Goal: Information Seeking & Learning: Learn about a topic

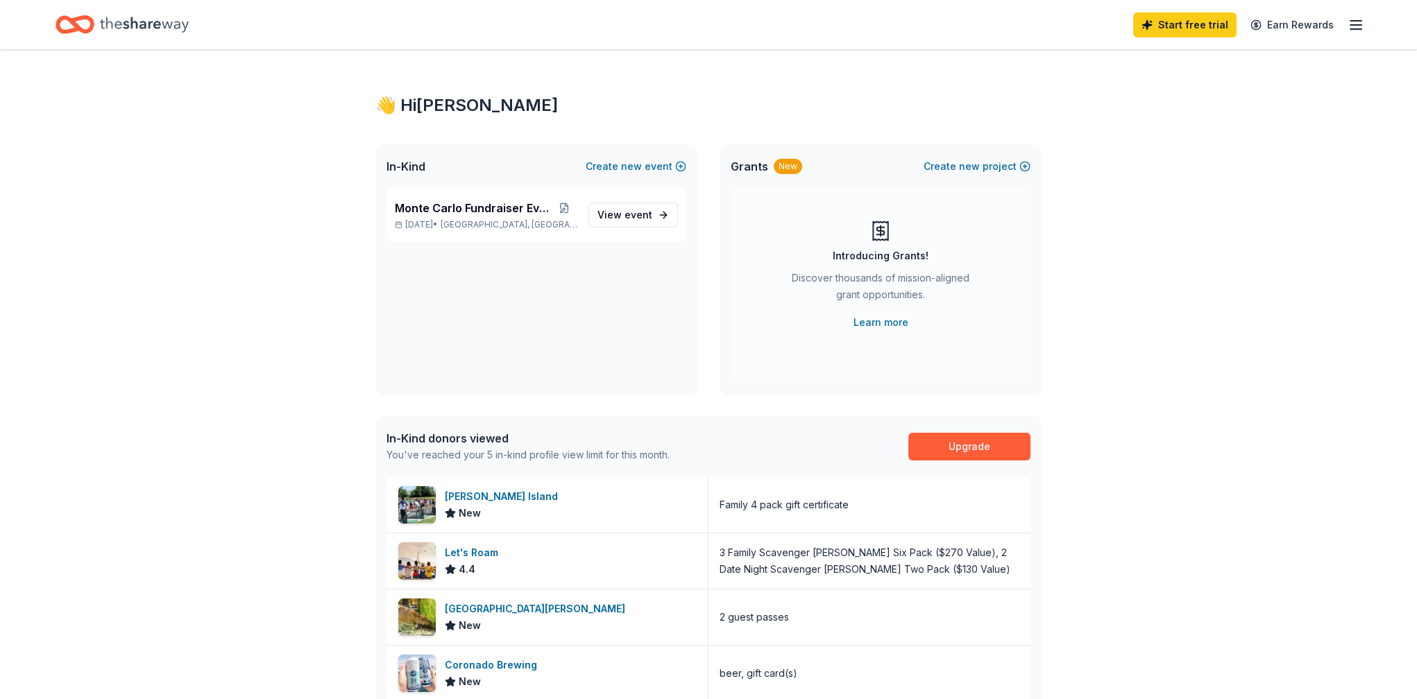
drag, startPoint x: 649, startPoint y: 220, endPoint x: 729, endPoint y: 229, distance: 80.3
click at [649, 220] on span "event" at bounding box center [639, 215] width 28 height 12
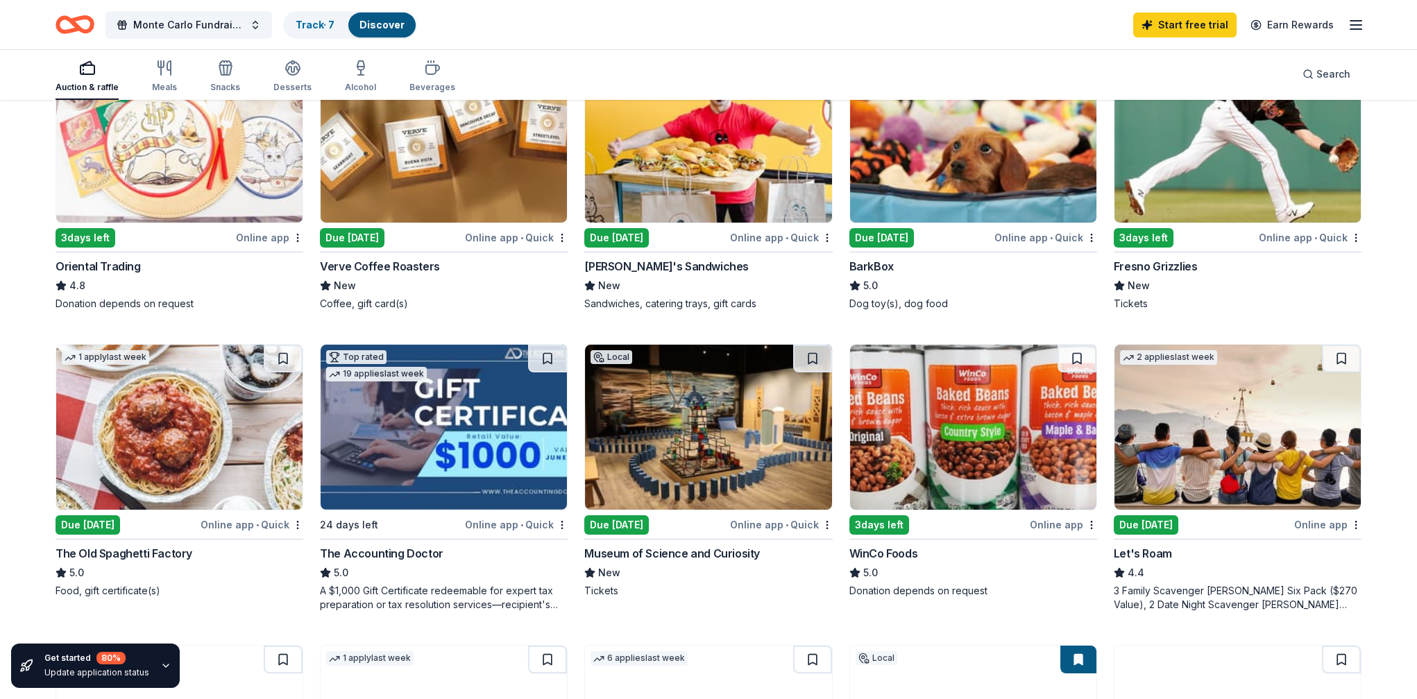
scroll to position [625, 0]
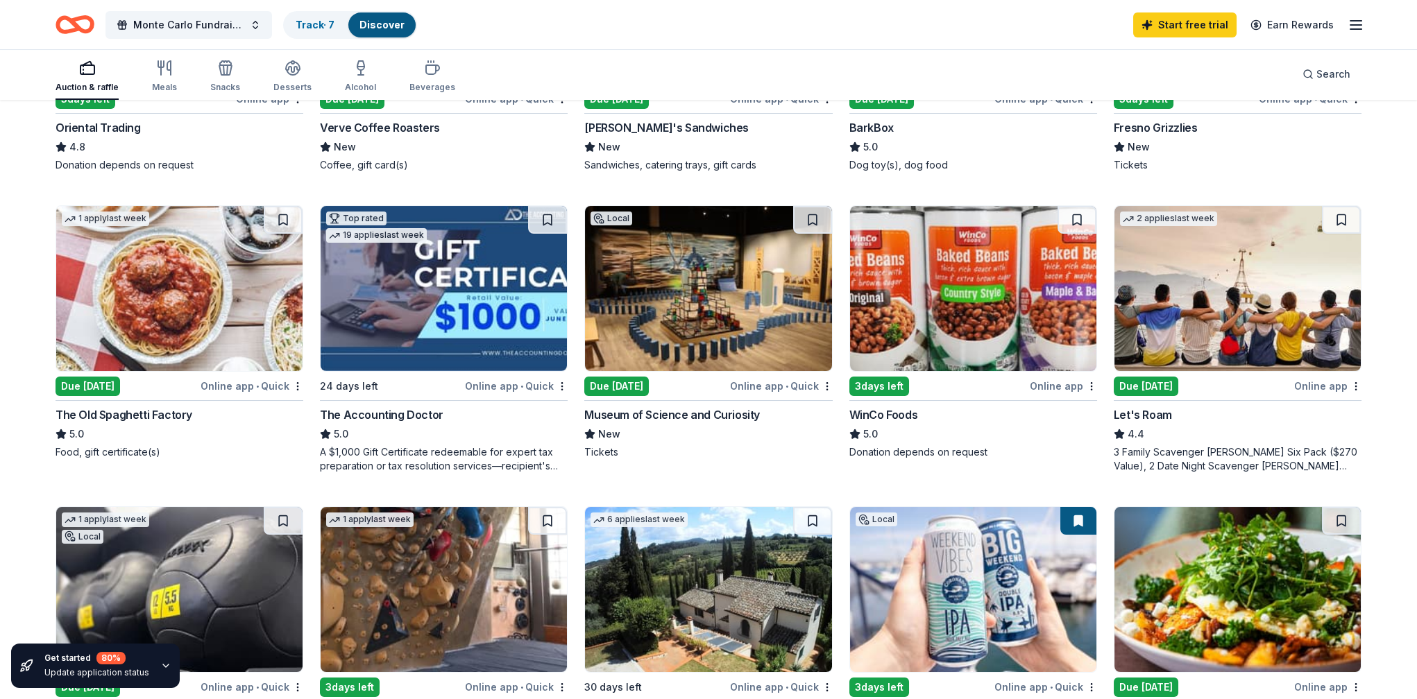
click at [1132, 320] on img at bounding box center [1237, 288] width 246 height 165
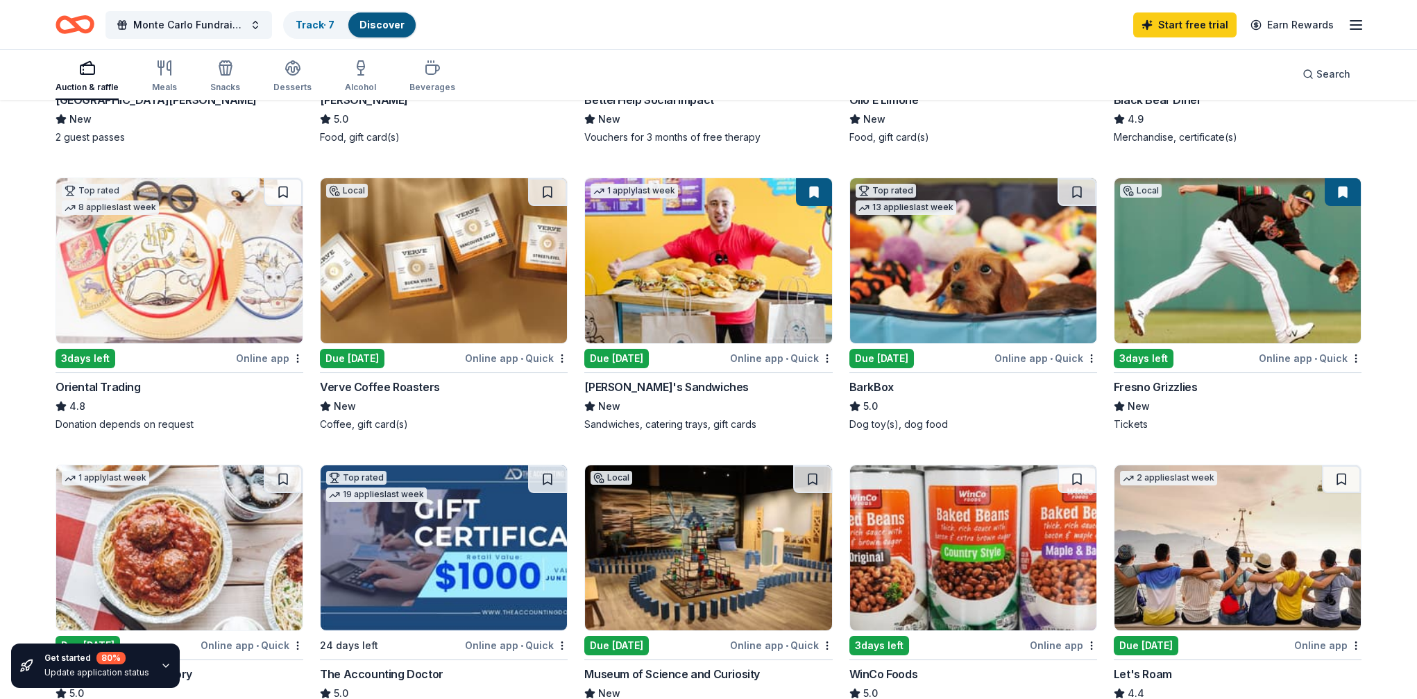
scroll to position [416, 0]
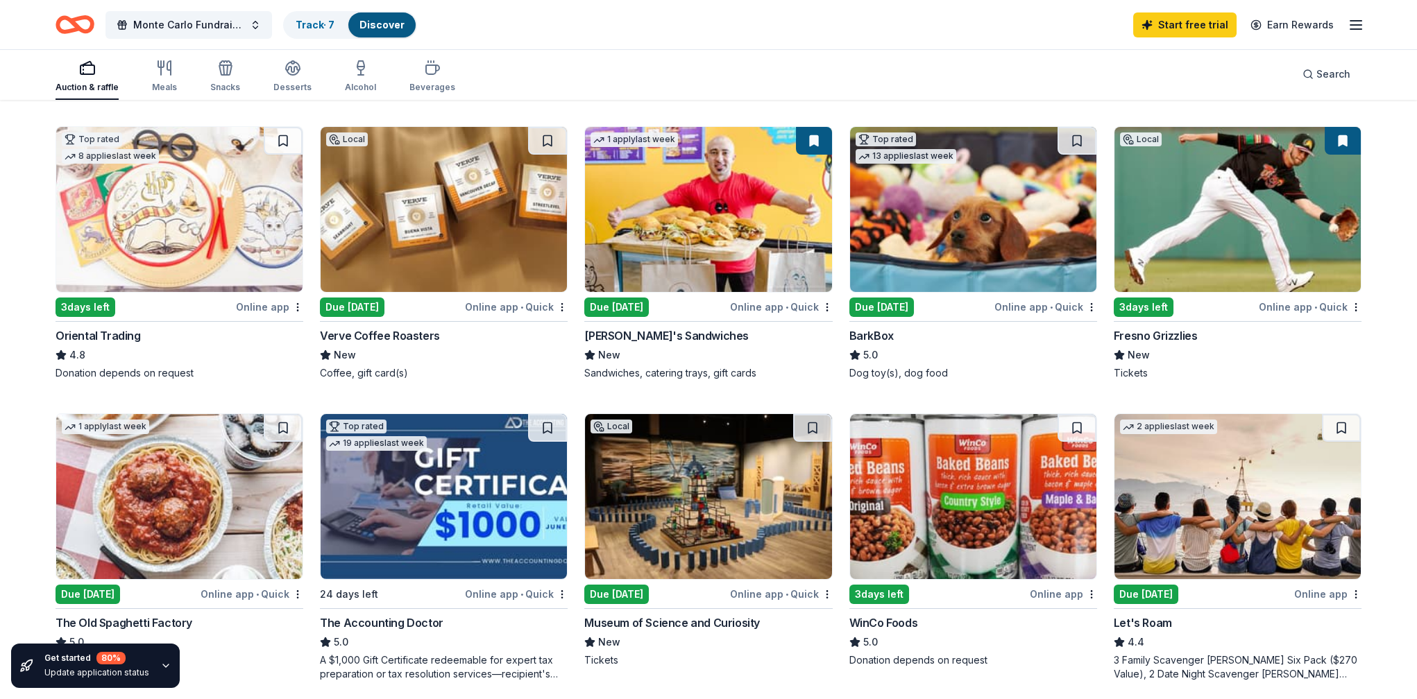
click at [976, 232] on img at bounding box center [973, 209] width 246 height 165
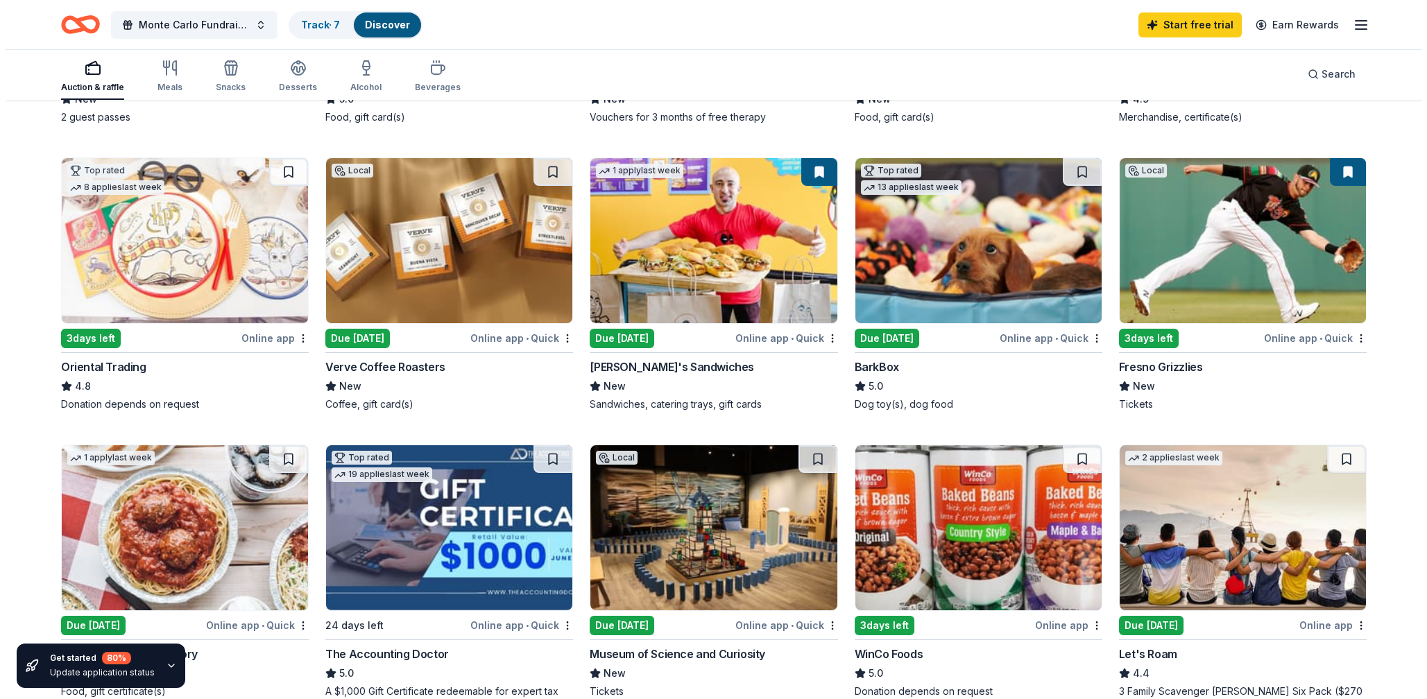
scroll to position [0, 0]
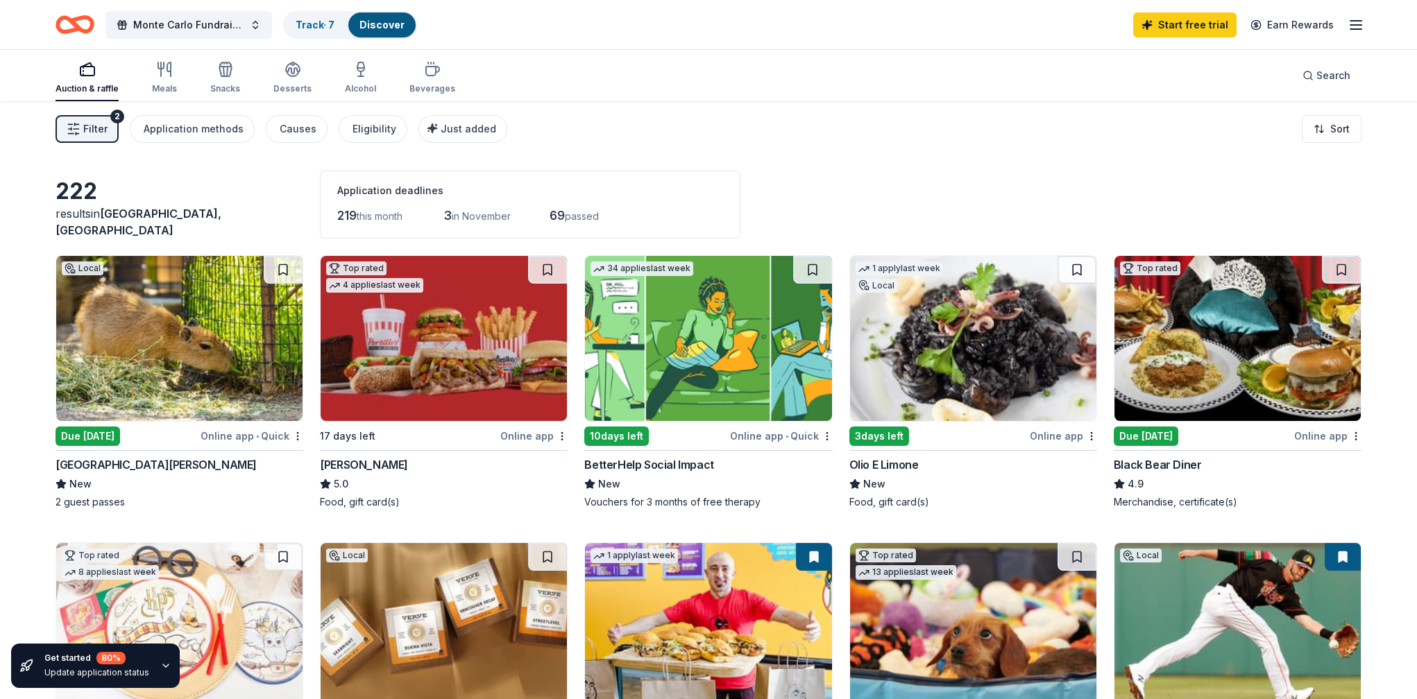
click at [70, 131] on icon "button" at bounding box center [74, 129] width 14 height 14
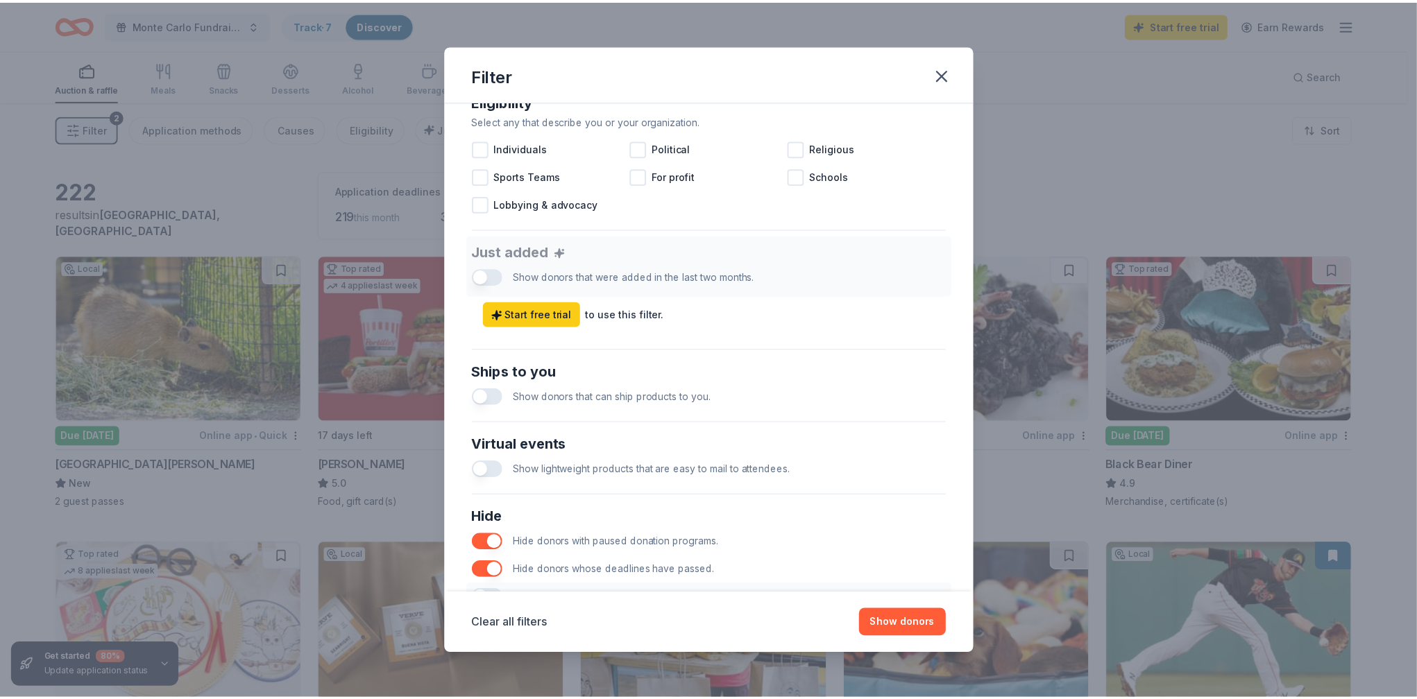
scroll to position [375, 0]
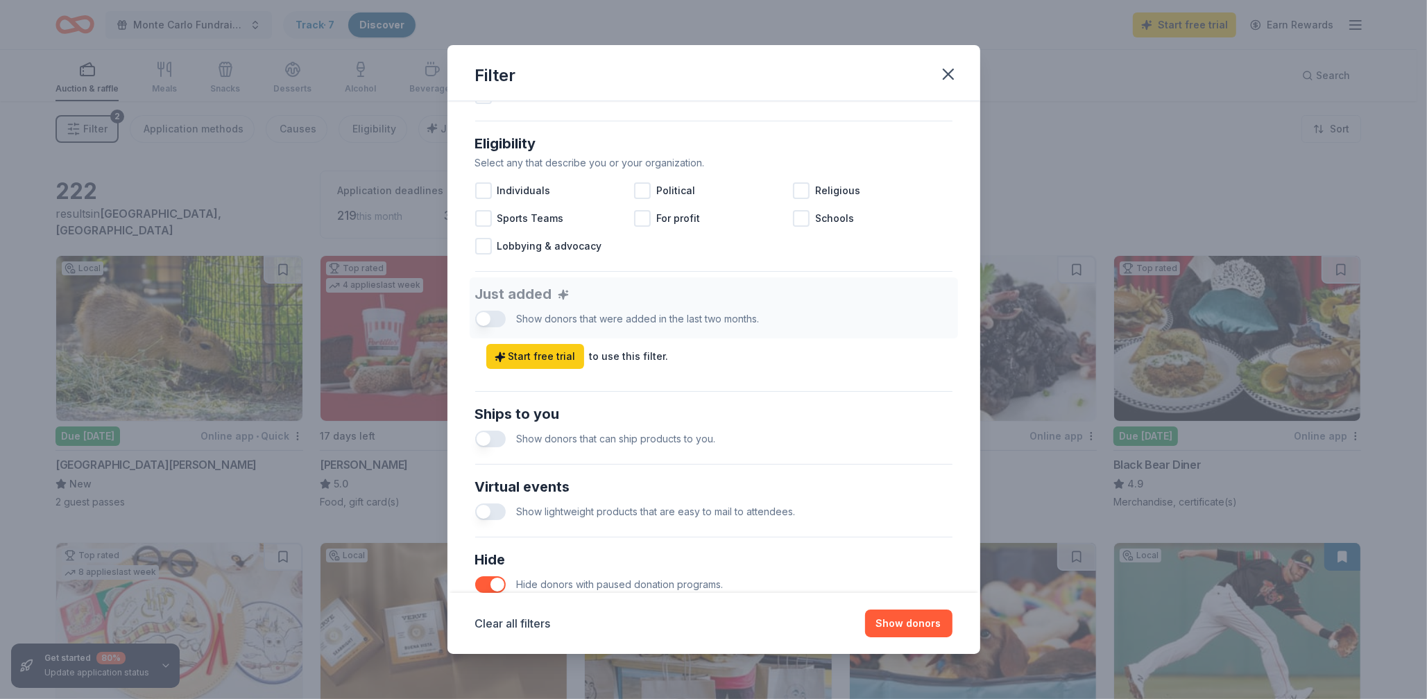
click at [489, 439] on button "button" at bounding box center [490, 439] width 31 height 17
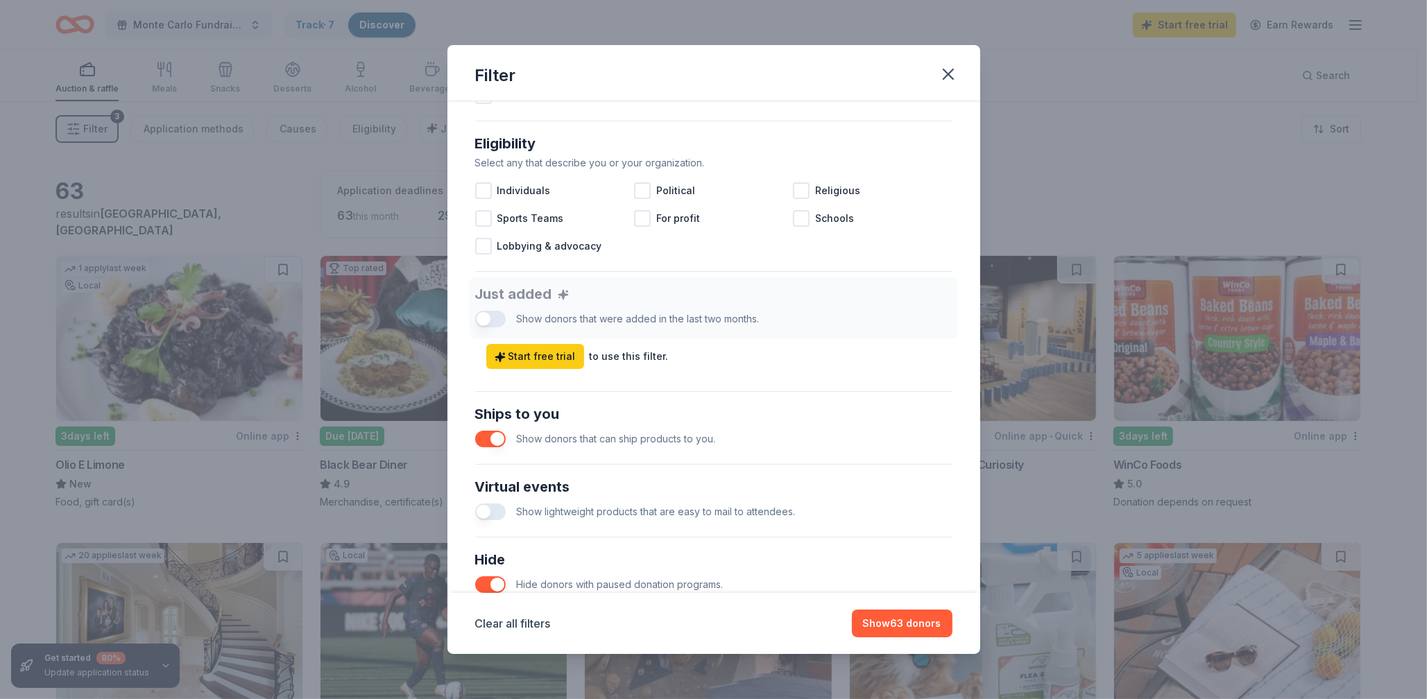
click at [487, 317] on div "Just added Show donors that were added in the last two months. Start free trial…" at bounding box center [713, 324] width 477 height 92
click at [479, 318] on div "Just added Show donors that were added in the last two months. Start free trial…" at bounding box center [713, 324] width 477 height 92
click at [486, 218] on div at bounding box center [483, 218] width 17 height 17
click at [640, 218] on div at bounding box center [642, 218] width 17 height 17
click at [942, 67] on icon "button" at bounding box center [948, 74] width 19 height 19
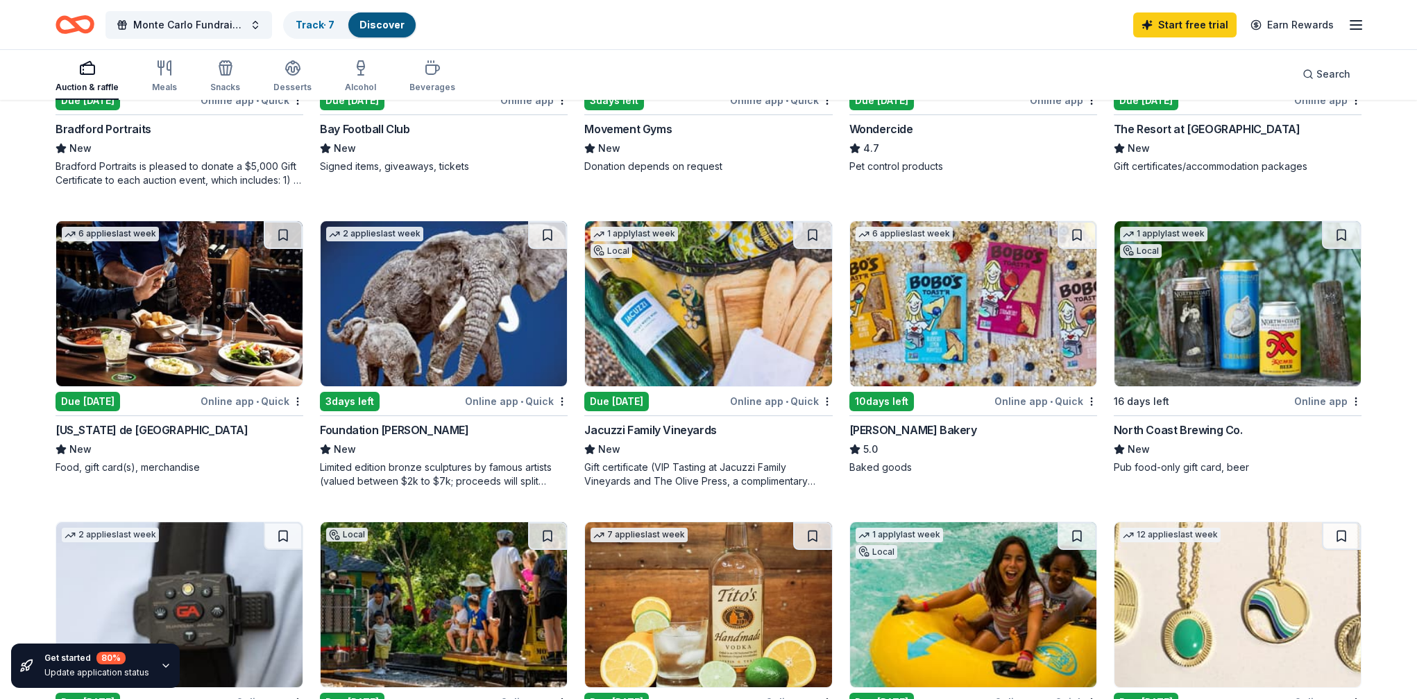
scroll to position [625, 0]
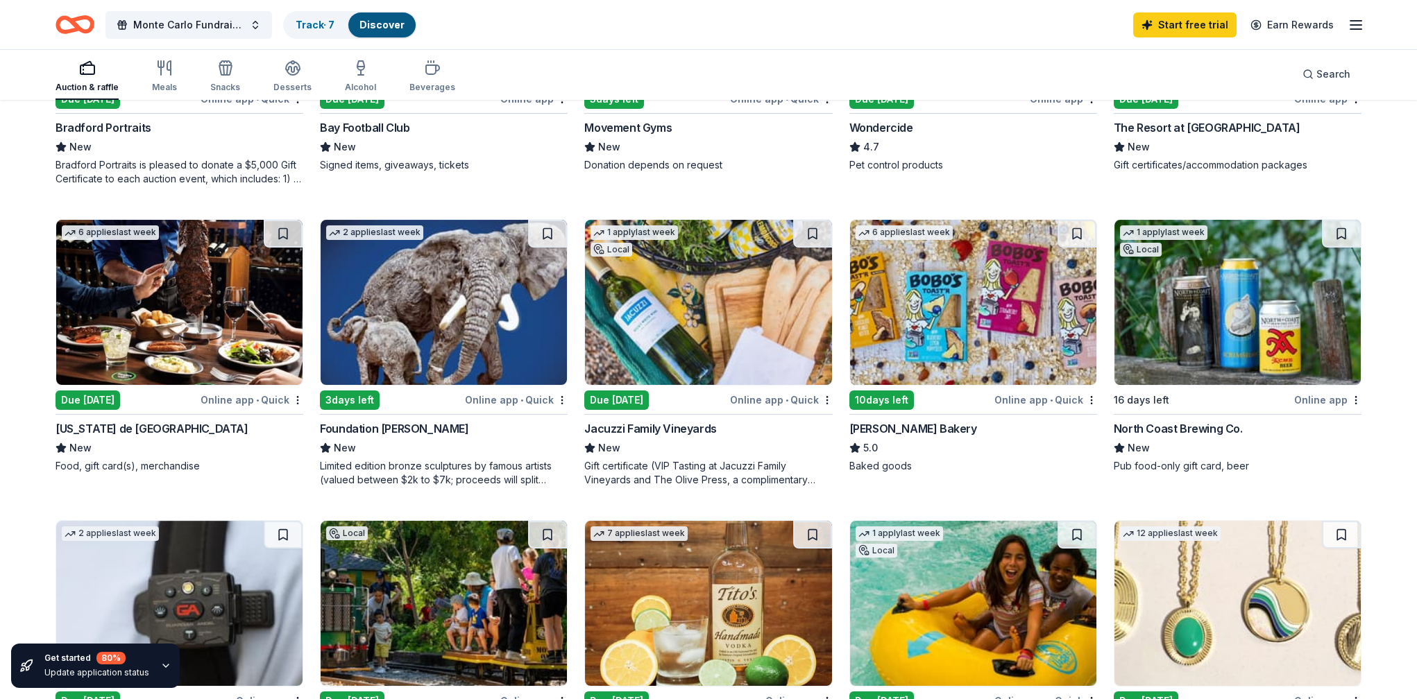
drag, startPoint x: 581, startPoint y: 426, endPoint x: 762, endPoint y: 417, distance: 180.6
click at [733, 421] on div "1 apply last week Local 3 days left Online app Olio E Limone New Food, gift car…" at bounding box center [709, 203] width 1306 height 1144
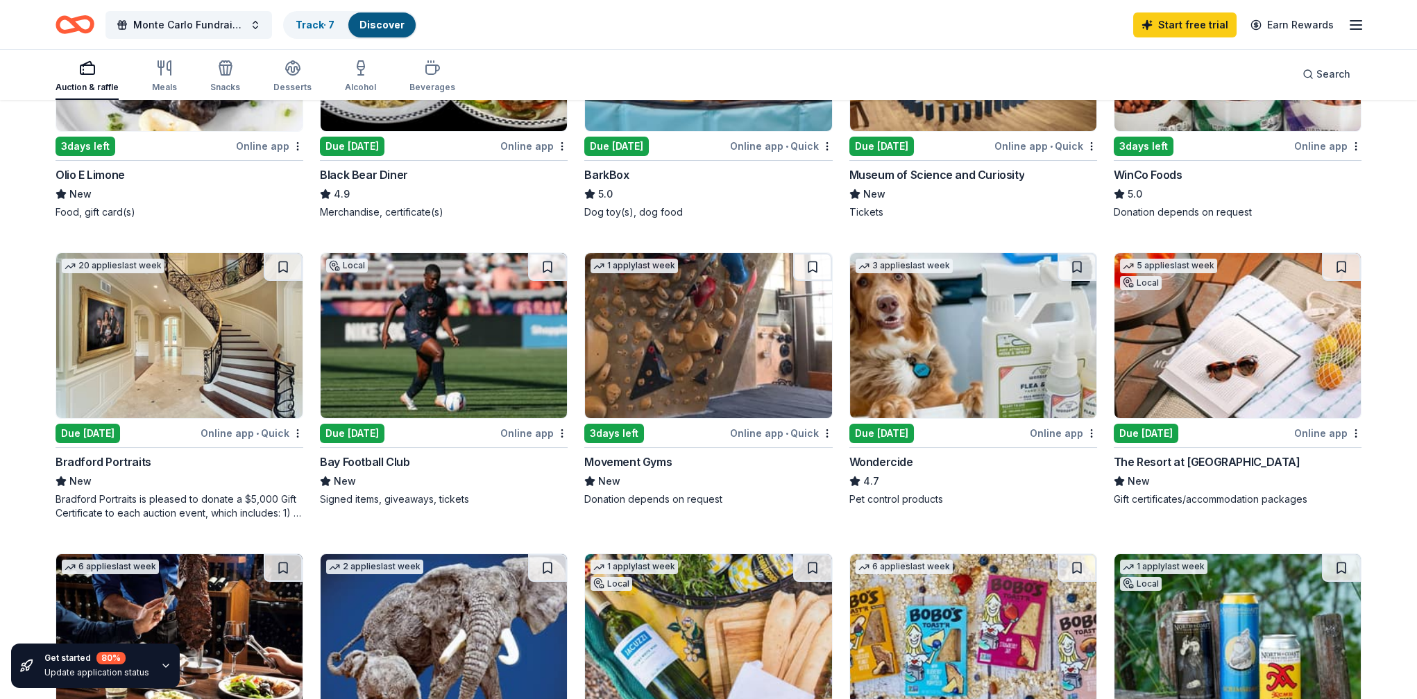
scroll to position [278, 0]
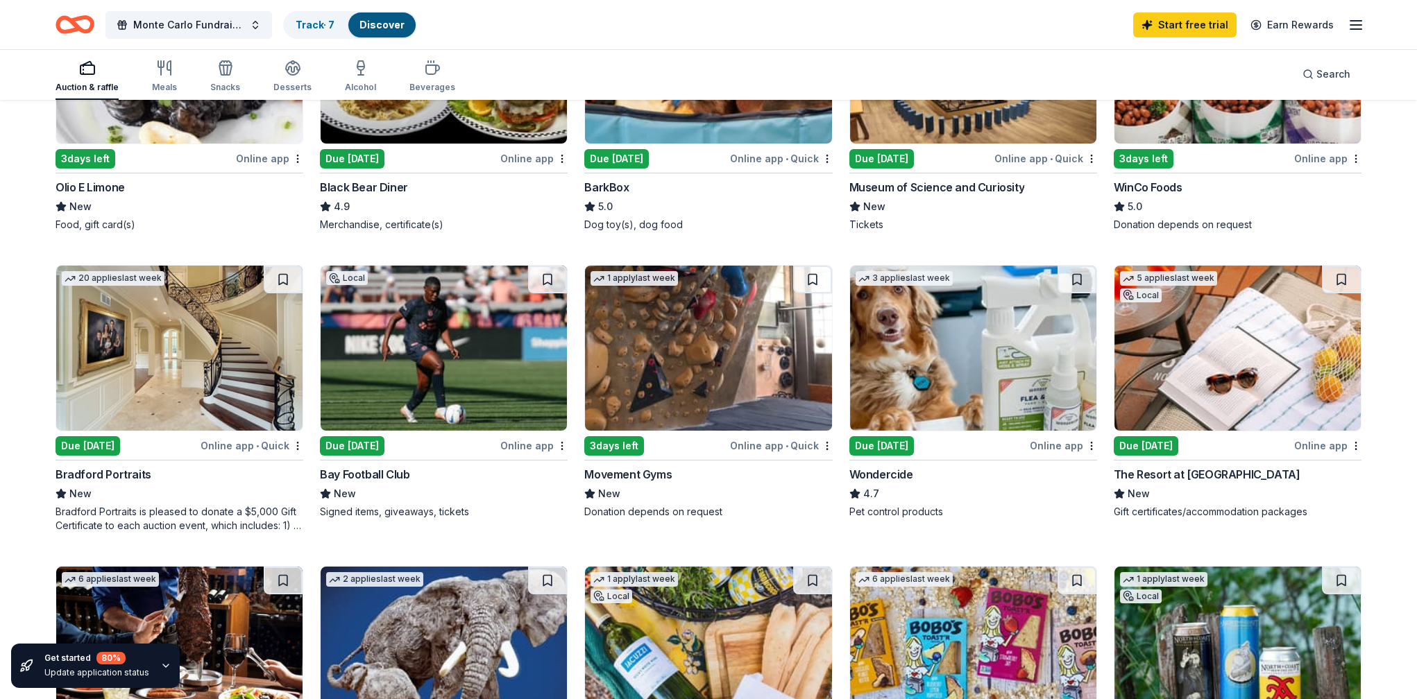
click at [99, 515] on div "Bradford Portraits is pleased to donate a $5,000 Gift Certificate to each aucti…" at bounding box center [180, 519] width 248 height 28
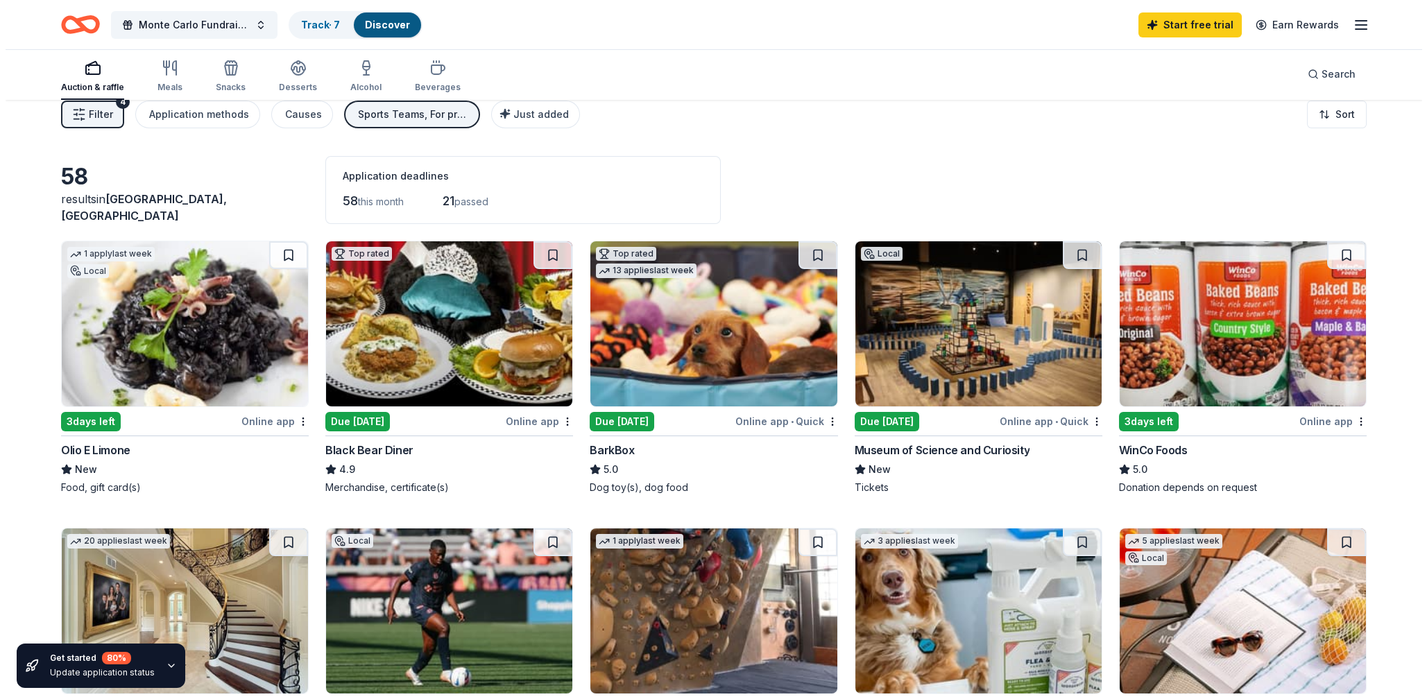
scroll to position [0, 0]
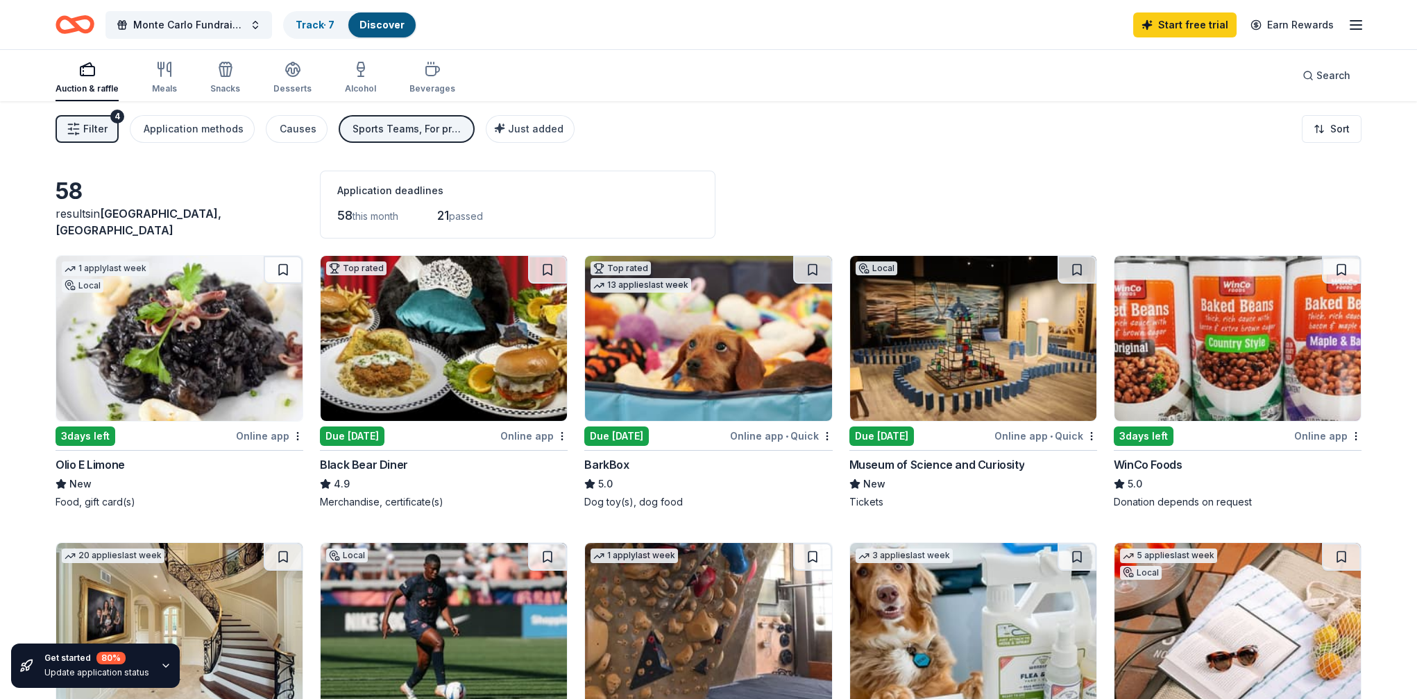
click at [94, 134] on span "Filter" at bounding box center [95, 129] width 24 height 17
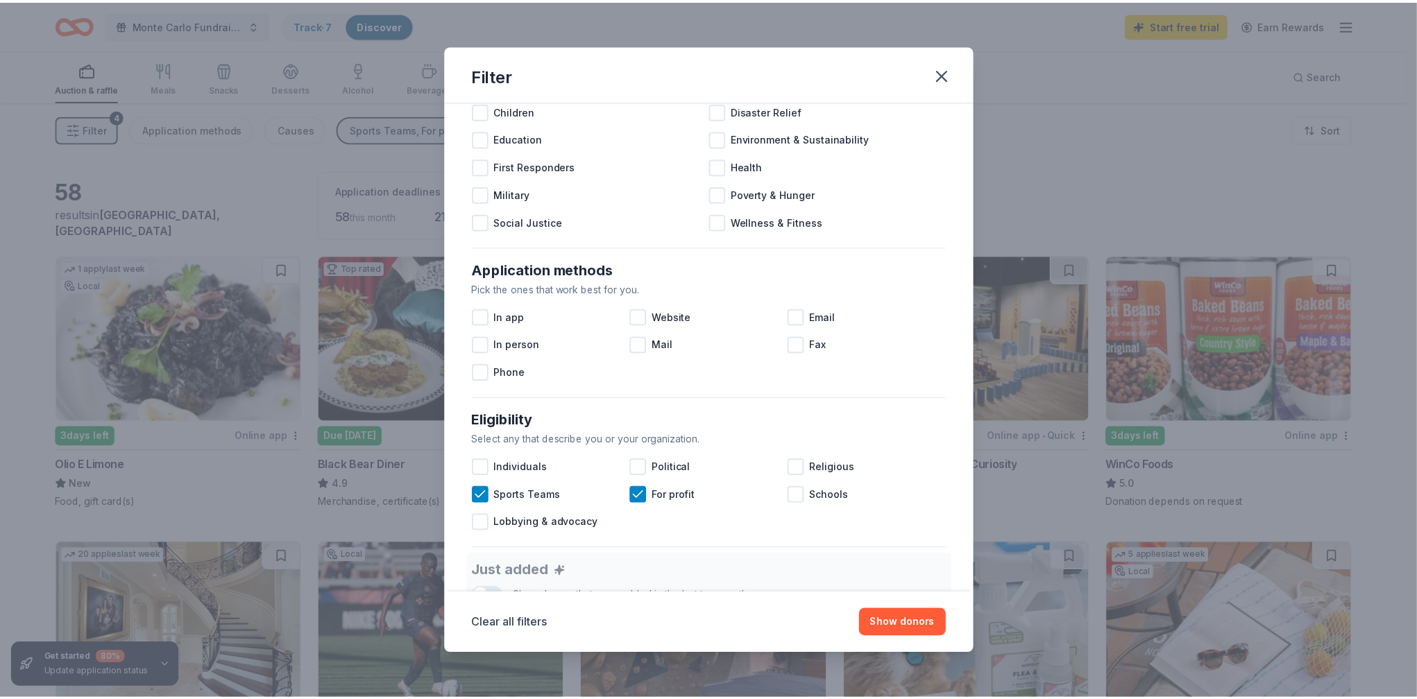
scroll to position [208, 0]
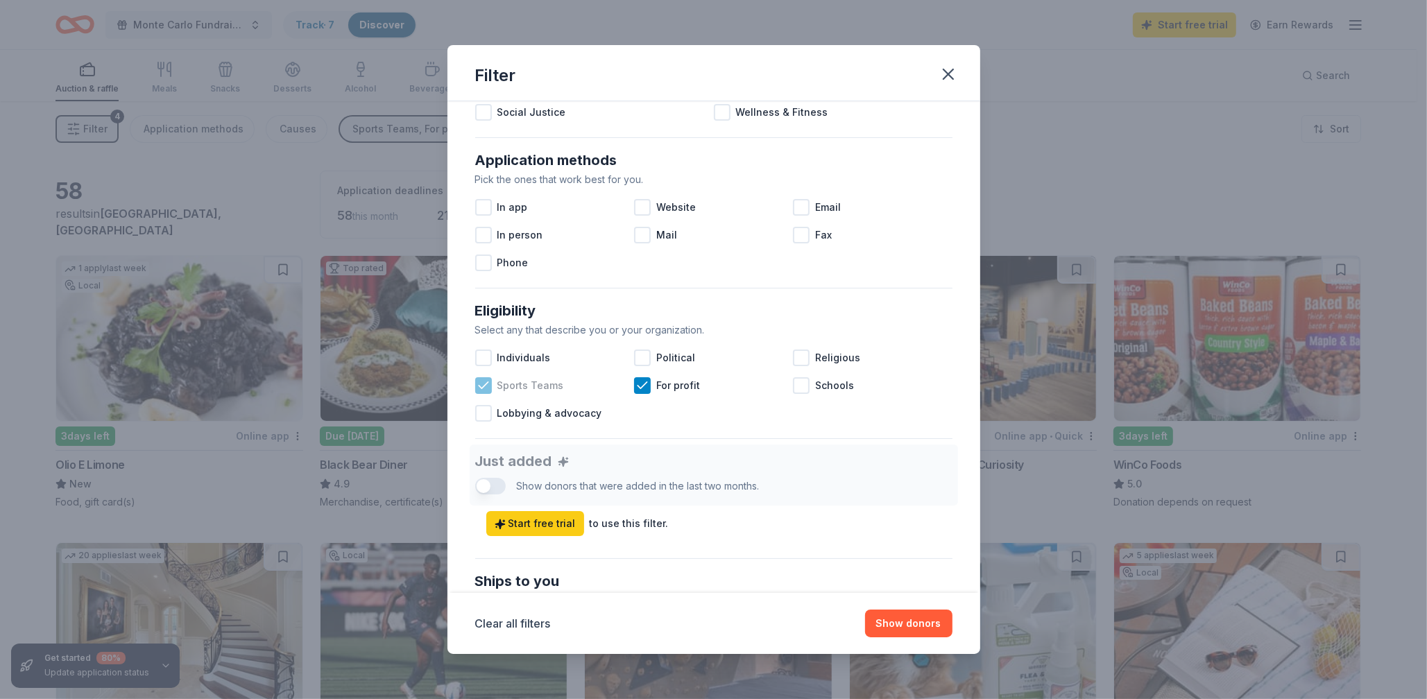
click at [482, 384] on icon at bounding box center [484, 386] width 14 height 14
click at [901, 559] on button "Show 61 donors" at bounding box center [903, 624] width 99 height 28
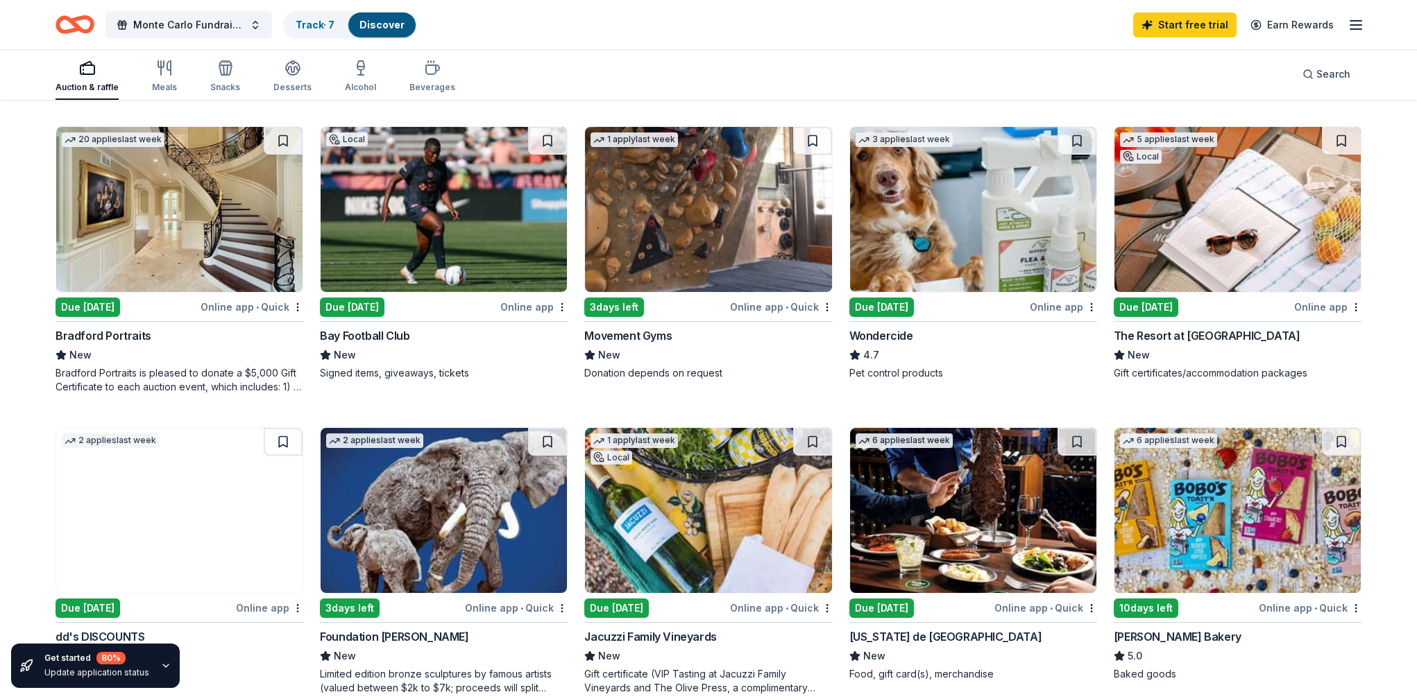
scroll to position [555, 0]
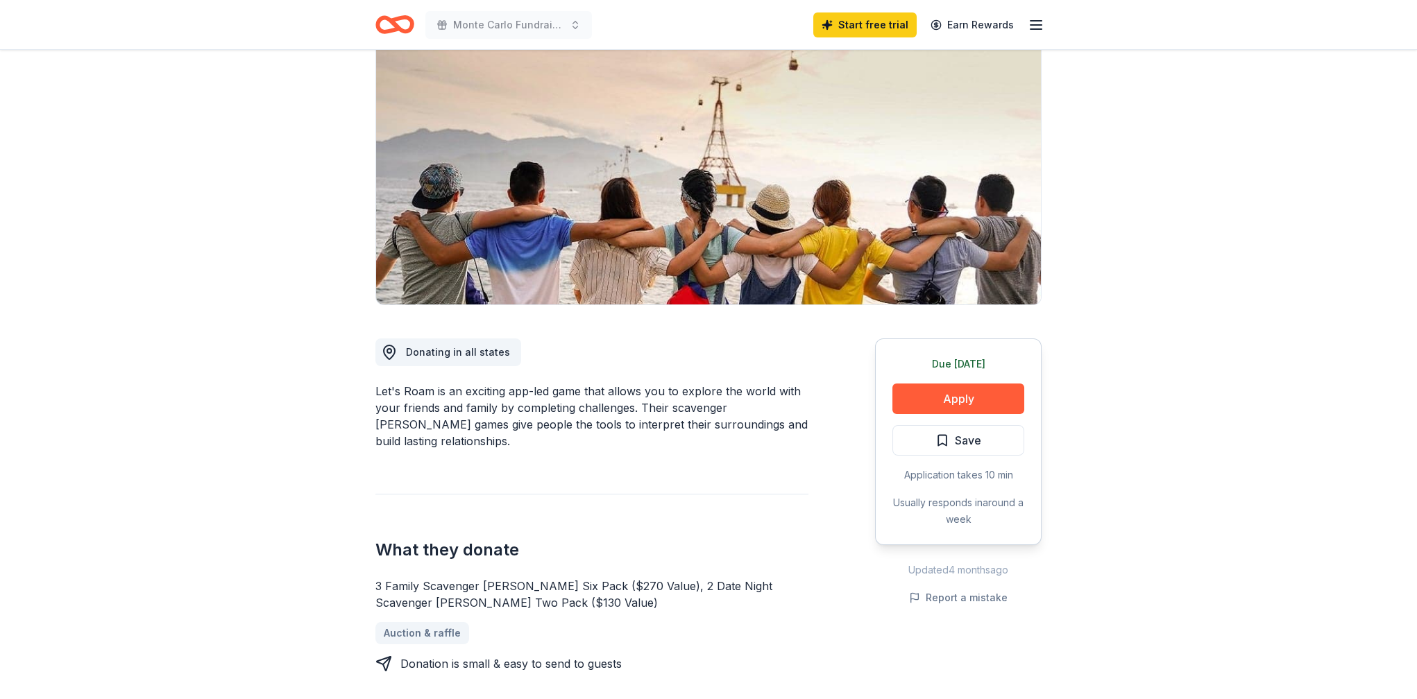
scroll to position [139, 0]
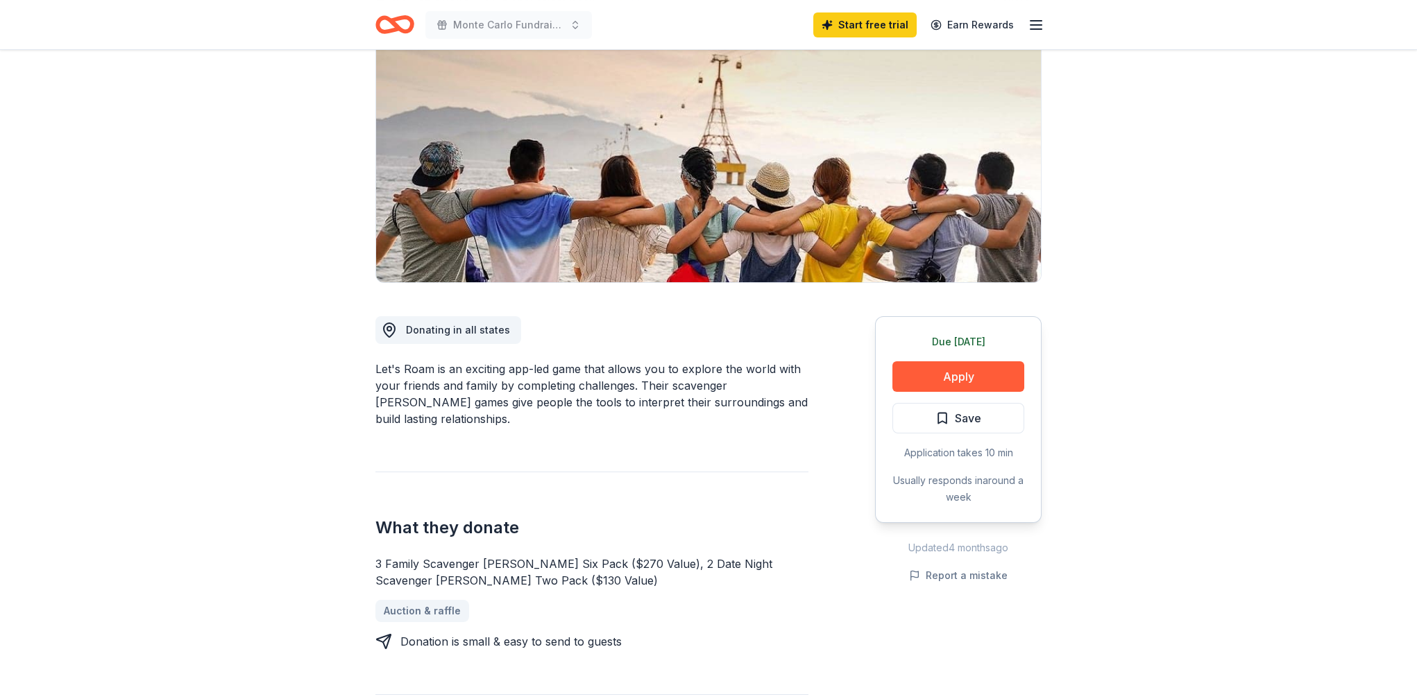
drag, startPoint x: 373, startPoint y: 366, endPoint x: 474, endPoint y: 368, distance: 100.6
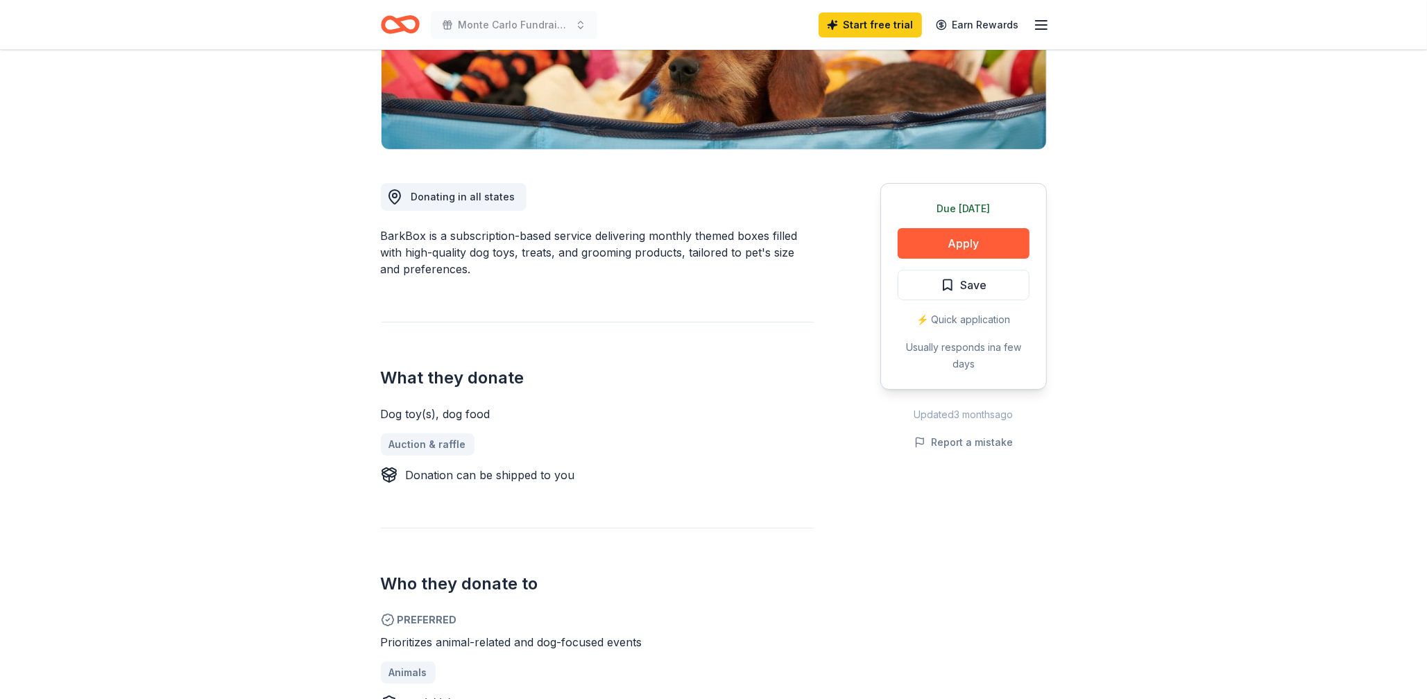
scroll to position [278, 0]
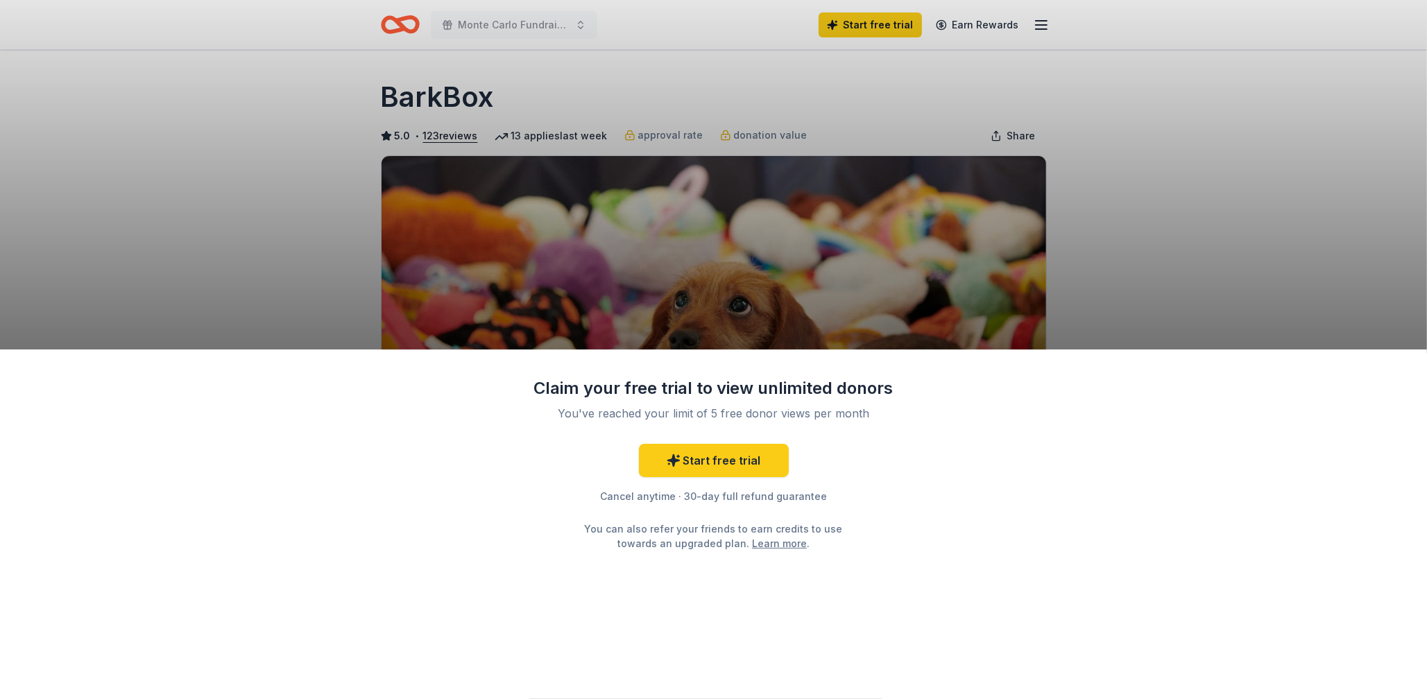
click at [885, 232] on div "Claim your free trial to view unlimited donors You've reached your limit of 5 f…" at bounding box center [713, 349] width 1427 height 699
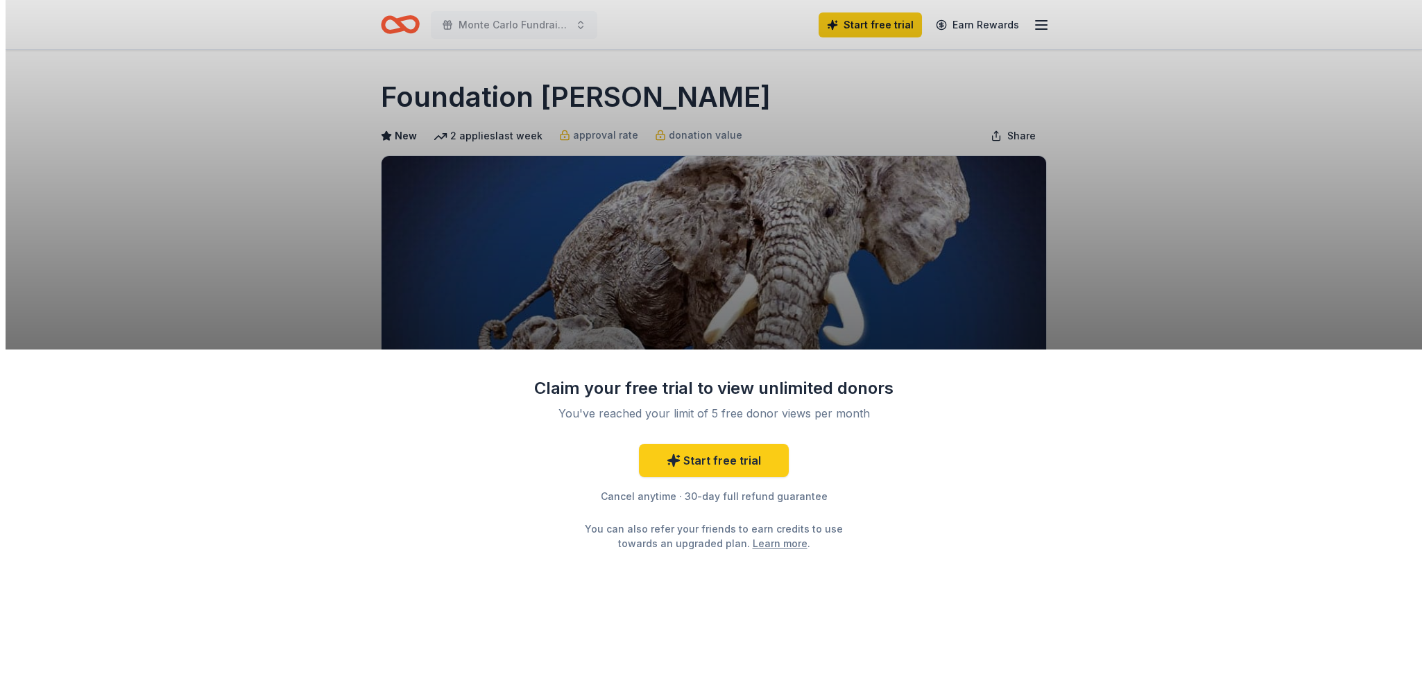
scroll to position [69, 0]
